Goal: Task Accomplishment & Management: Manage account settings

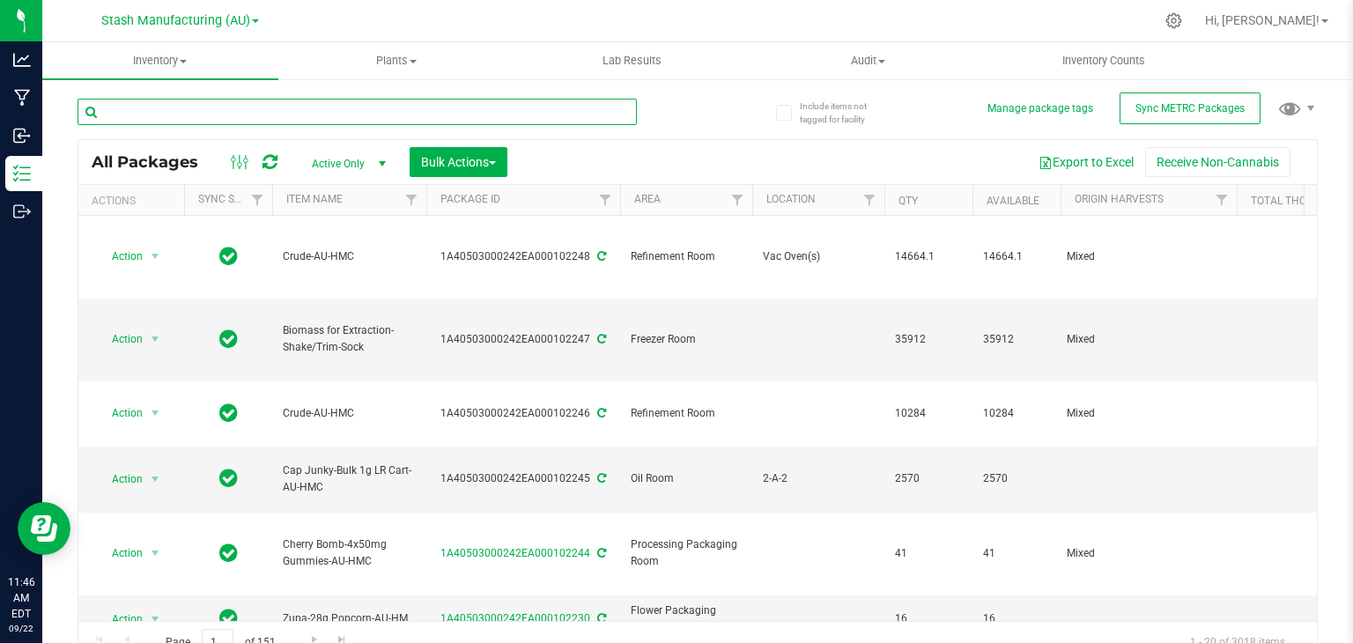
click at [180, 107] on input "text" at bounding box center [357, 112] width 559 height 26
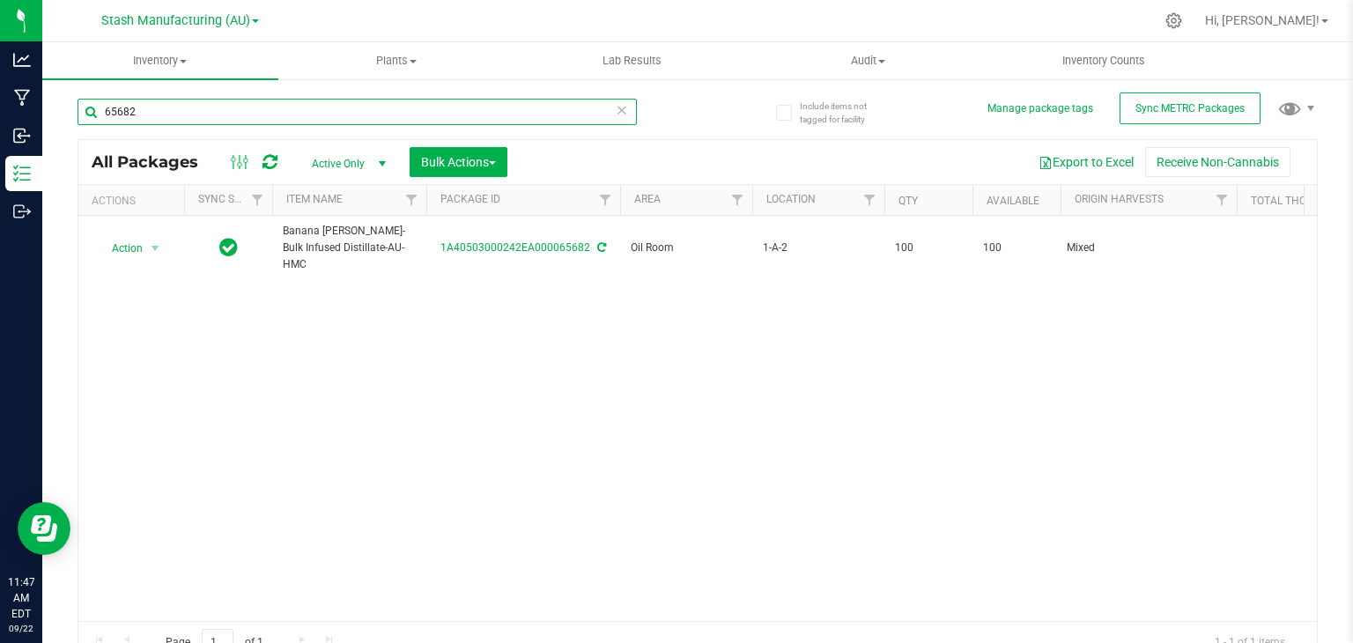
type input "65682"
click at [616, 113] on icon at bounding box center [622, 109] width 12 height 21
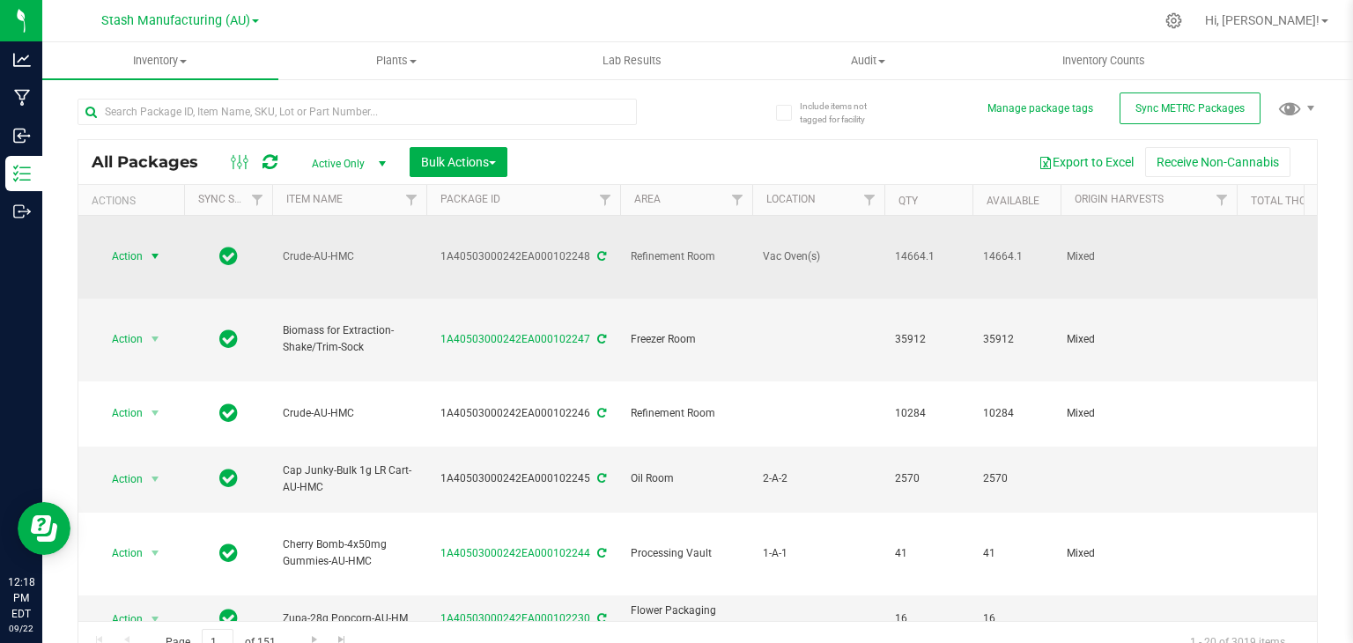
click at [154, 249] on span "select" at bounding box center [155, 256] width 14 height 14
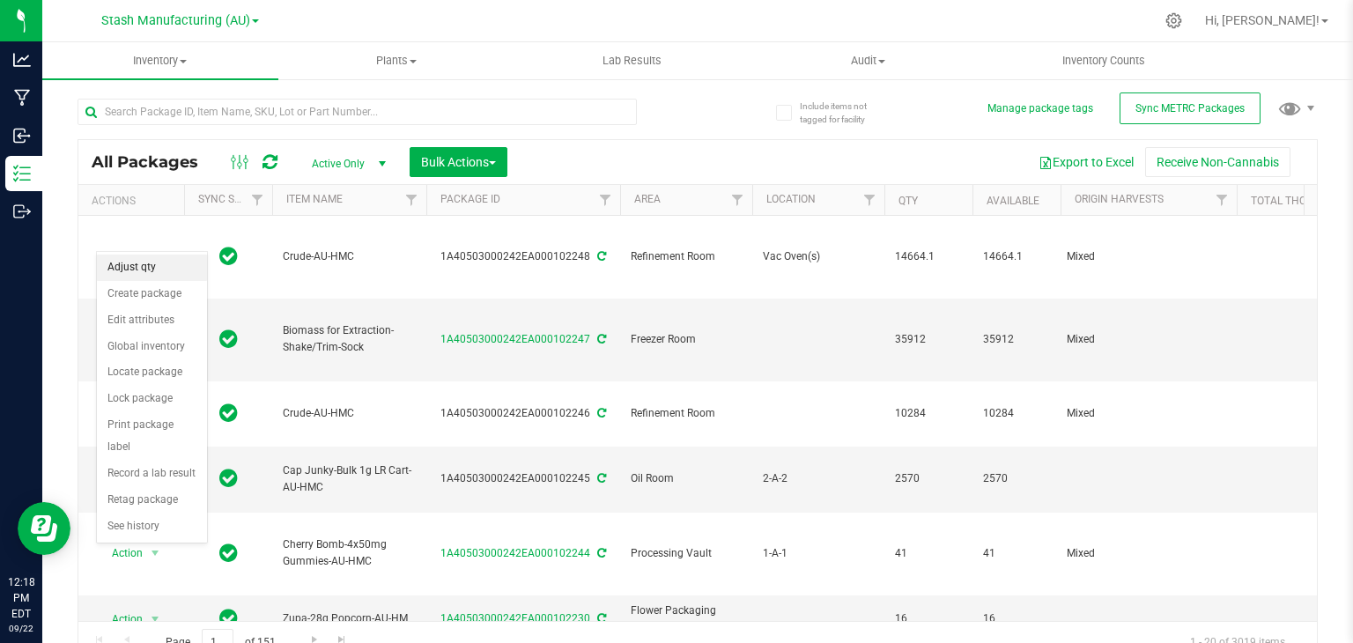
click at [145, 269] on li "Adjust qty" at bounding box center [152, 268] width 110 height 26
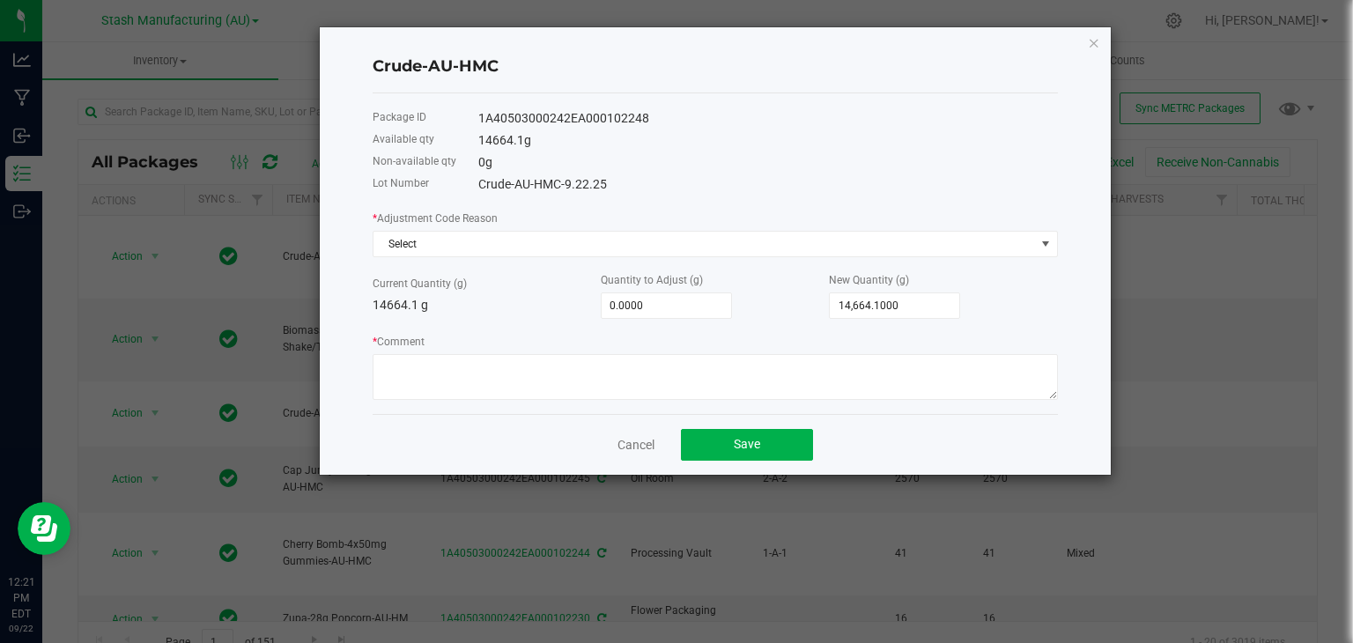
click at [958, 160] on div "0 g" at bounding box center [768, 162] width 580 height 18
type input "14664.1"
type input "-14,663.1000"
type input "1"
type input "-14,654.1000"
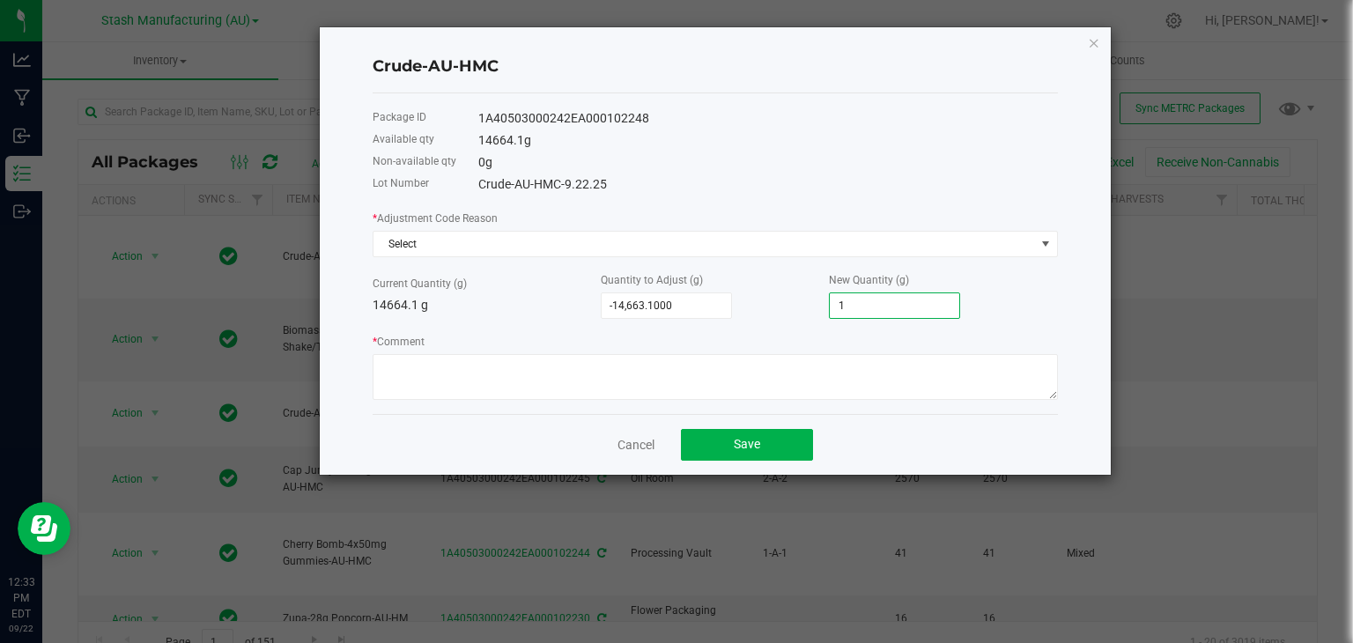
type input "10"
type input "-14,558.1000"
type input "106"
type input "-13,603.1000"
type input "1061"
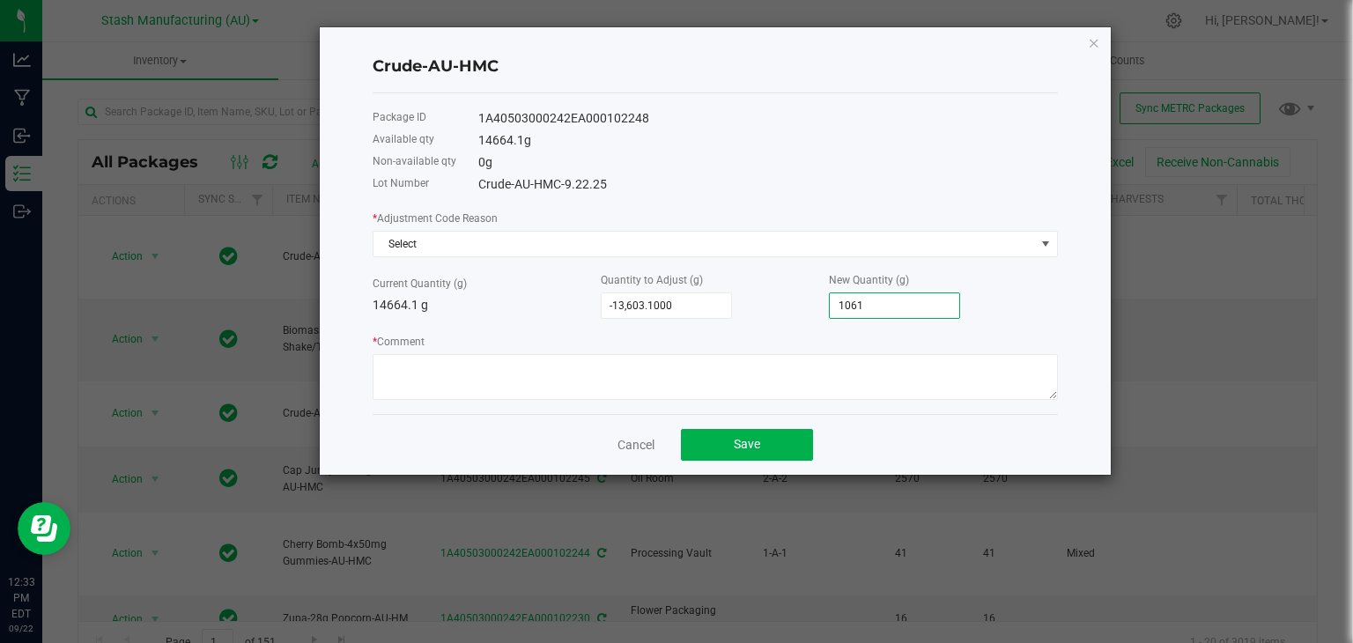
type input "-4,052.1000"
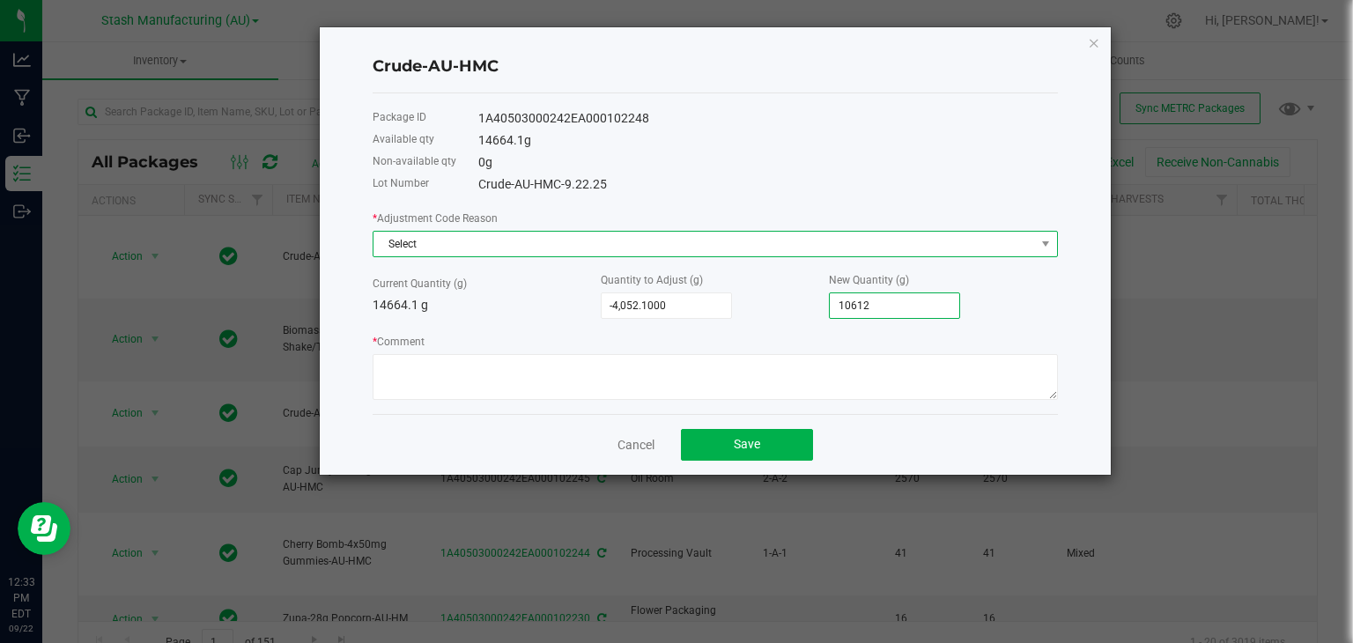
type input "10,612.0000"
click at [691, 247] on span "Select" at bounding box center [704, 244] width 662 height 25
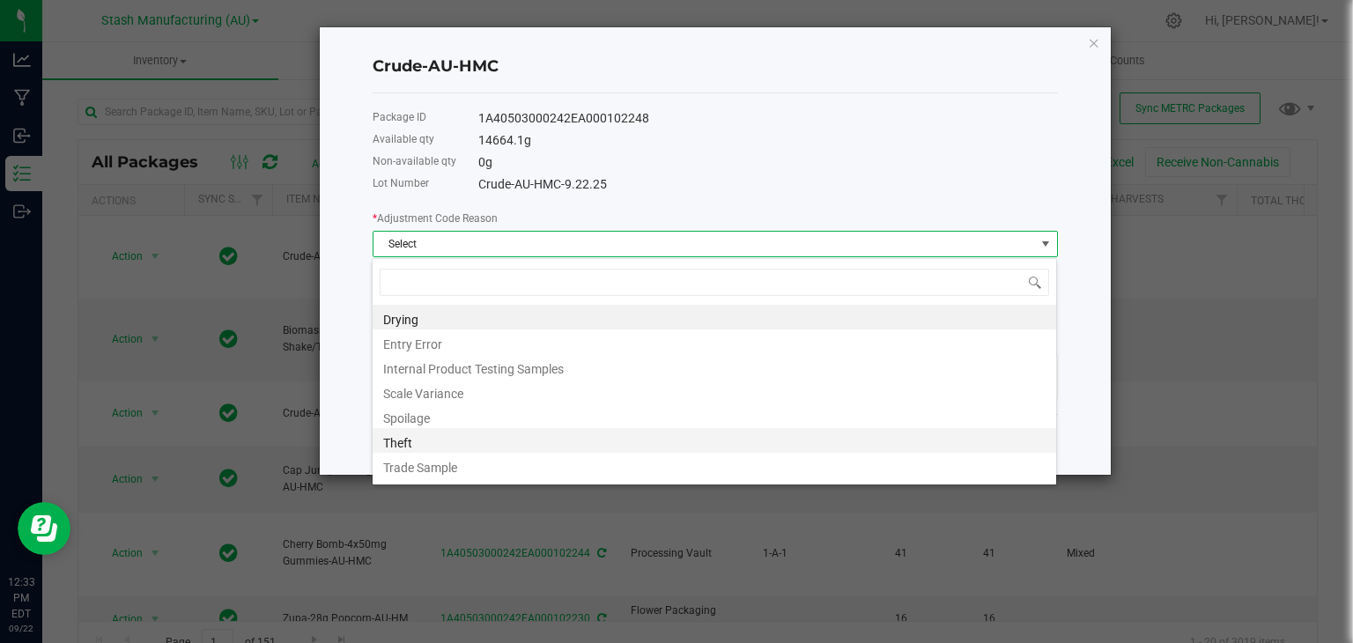
scroll to position [21, 0]
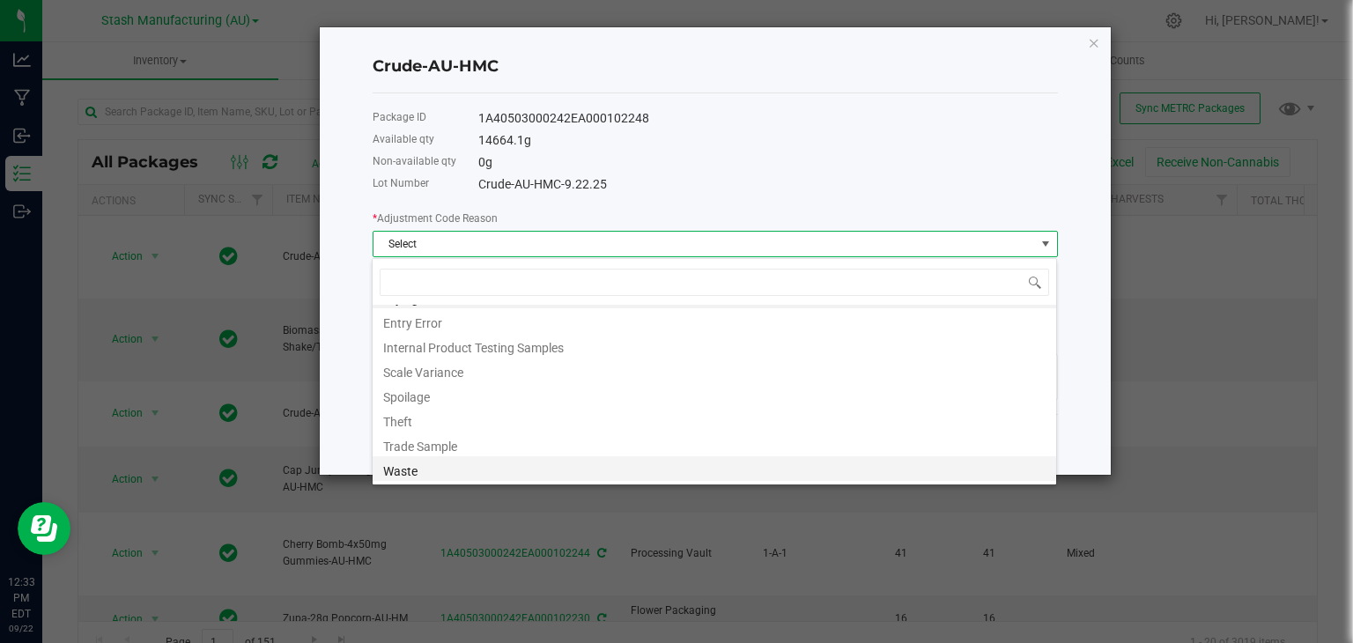
click at [412, 470] on li "Waste" at bounding box center [715, 468] width 684 height 25
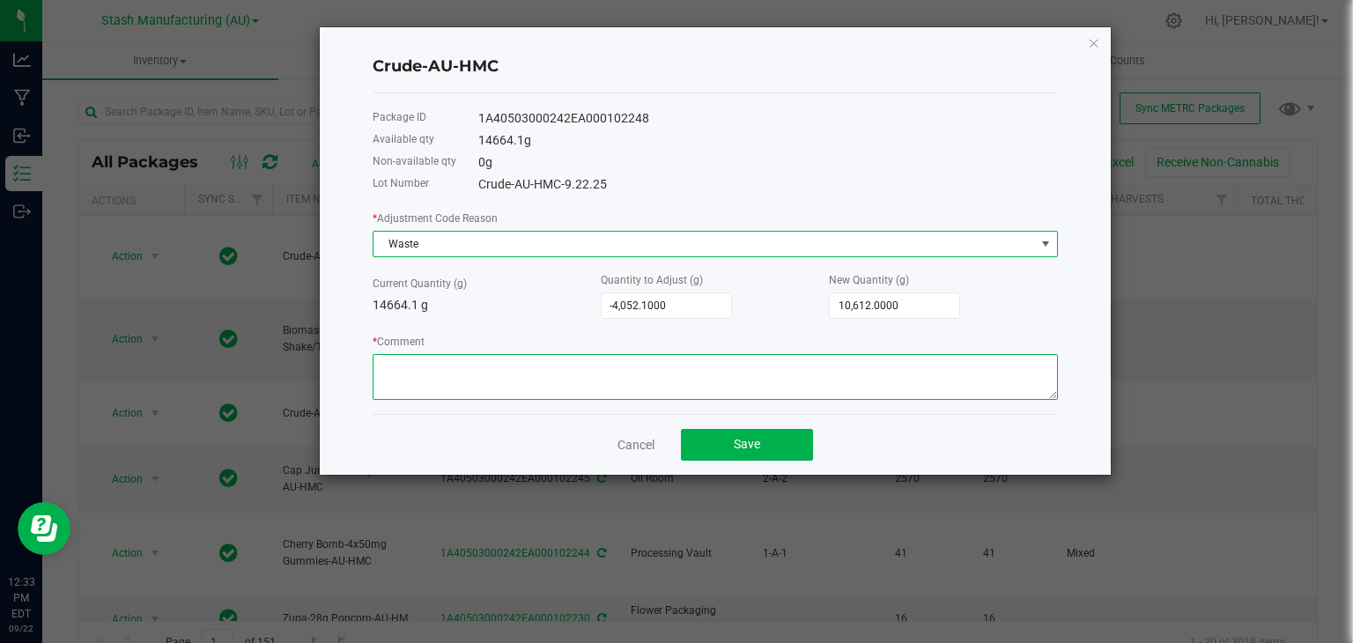
click at [485, 369] on textarea "* Comment" at bounding box center [715, 377] width 685 height 46
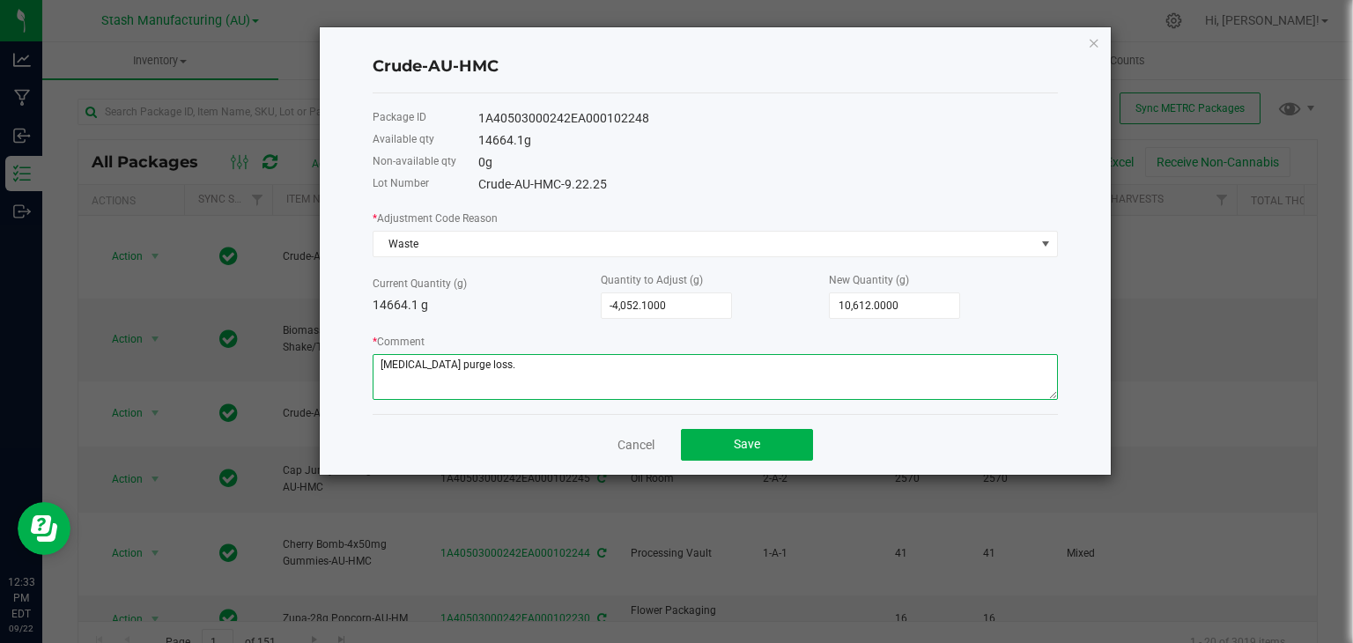
drag, startPoint x: 507, startPoint y: 366, endPoint x: 335, endPoint y: 361, distance: 172.7
click at [335, 361] on div "Crude-AU-HMC Package ID 1A40503000242EA000102248 Available qty 14664.1 g Non-av…" at bounding box center [715, 250] width 791 height 447
type textarea "[MEDICAL_DATA] purge loss."
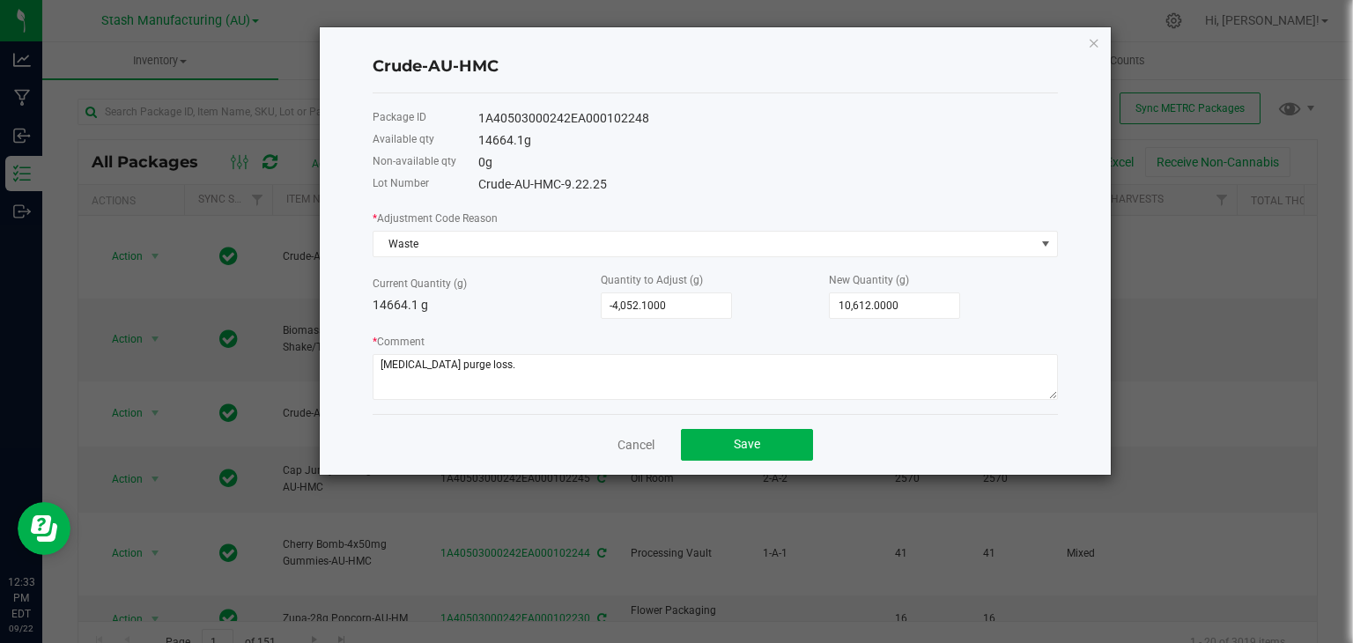
click at [515, 455] on div "Cancel Save" at bounding box center [715, 444] width 685 height 61
click at [722, 454] on button "Save" at bounding box center [747, 445] width 132 height 32
